Goal: Information Seeking & Learning: Compare options

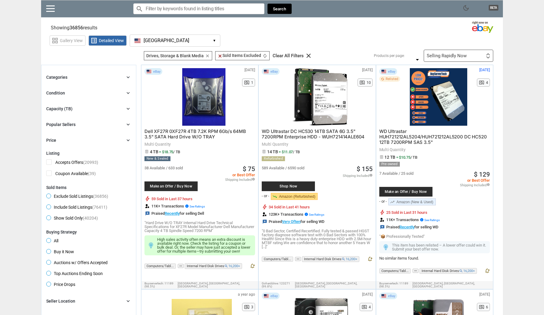
click at [127, 108] on icon "chevron_right" at bounding box center [128, 109] width 6 height 6
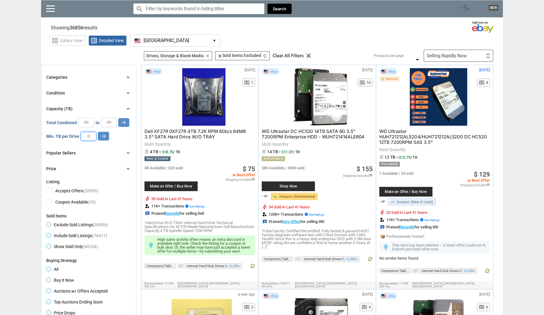
click at [89, 136] on input "number" at bounding box center [89, 136] width 16 height 9
click at [107, 135] on button "arrow_right_alt" at bounding box center [103, 136] width 11 height 9
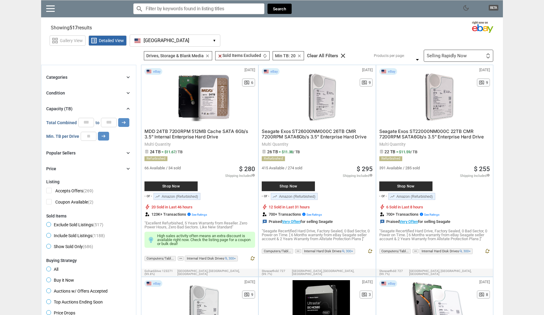
click at [453, 57] on div "Selling Rapidly Now" at bounding box center [447, 56] width 40 height 5
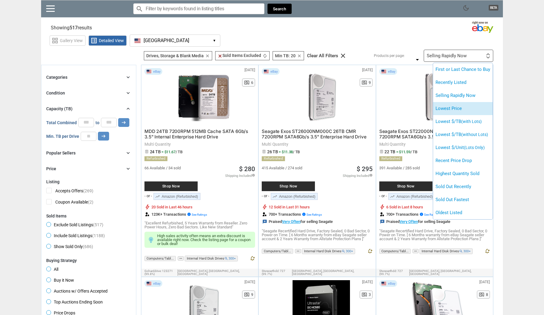
click at [463, 108] on li "Lowest Price" at bounding box center [463, 108] width 60 height 13
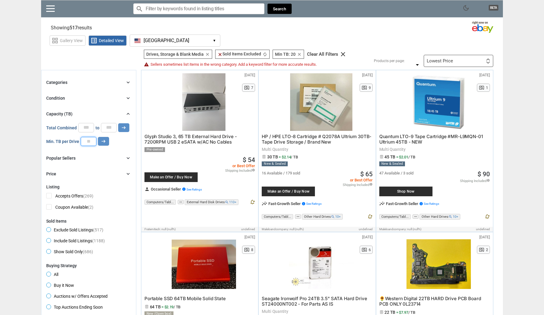
click at [93, 140] on input "**" at bounding box center [89, 141] width 16 height 9
click at [105, 141] on icon "arrow_right_alt" at bounding box center [104, 141] width 6 height 6
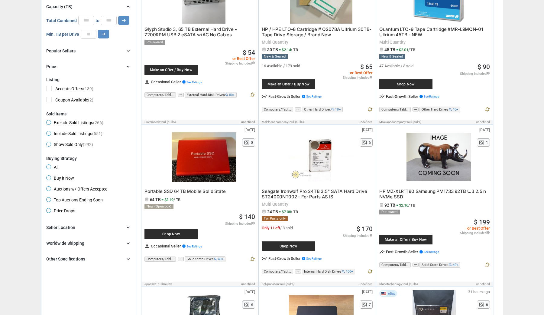
scroll to position [151, 0]
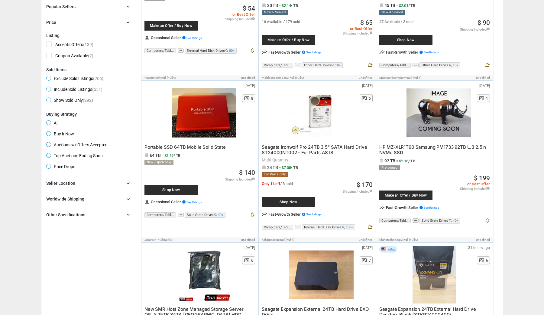
click at [98, 214] on div "Other Specifications chevron_right" at bounding box center [88, 214] width 85 height 7
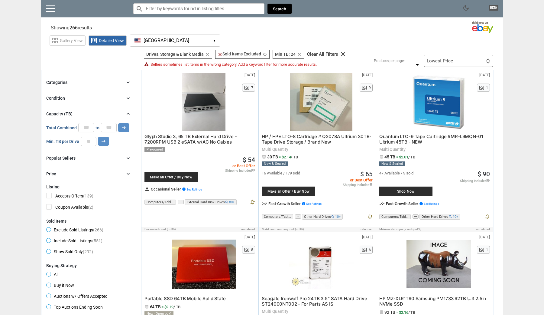
scroll to position [0, 0]
click at [97, 82] on div "Categories chevron_right" at bounding box center [88, 82] width 85 height 7
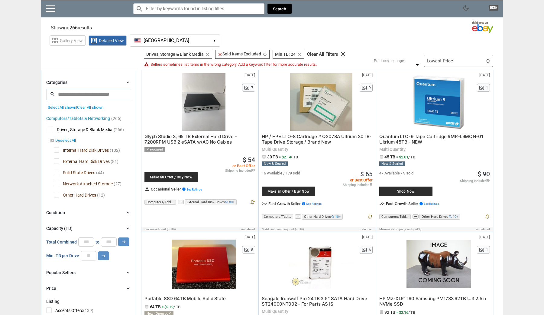
click at [57, 172] on span "Solid State Drives" at bounding box center [74, 173] width 41 height 8
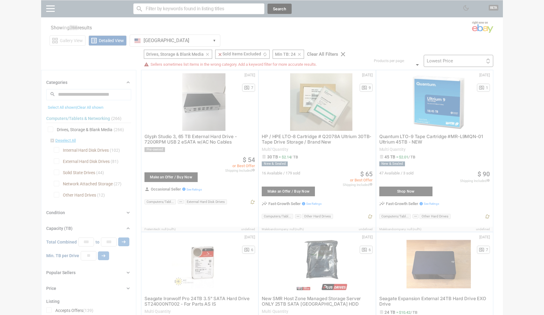
click at [56, 161] on div at bounding box center [272, 157] width 544 height 315
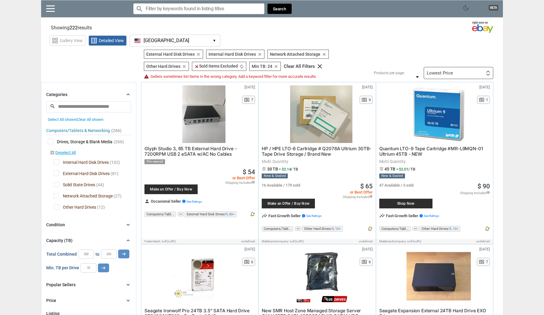
click at [57, 171] on span "External Hard Disk Drives" at bounding box center [82, 174] width 56 height 8
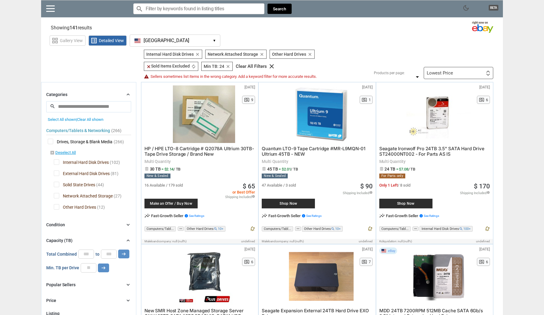
click at [57, 196] on span "Network Attached Storage" at bounding box center [83, 197] width 59 height 8
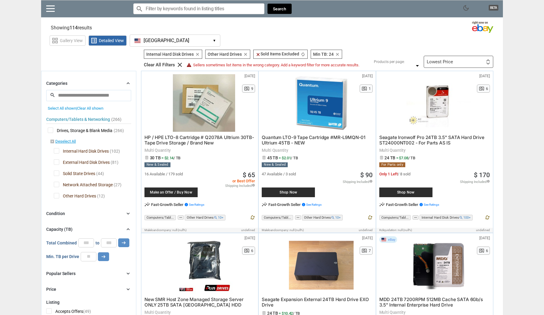
click at [57, 197] on span "Other Hard Drives" at bounding box center [75, 197] width 42 height 8
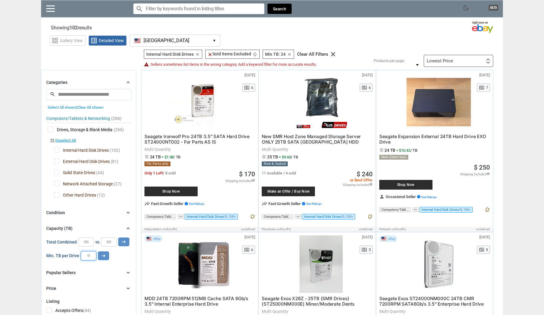
click at [92, 257] on input "**" at bounding box center [89, 255] width 16 height 9
type input "**"
click at [123, 241] on button "arrow_right_alt" at bounding box center [123, 241] width 11 height 9
